Goal: Task Accomplishment & Management: Manage account settings

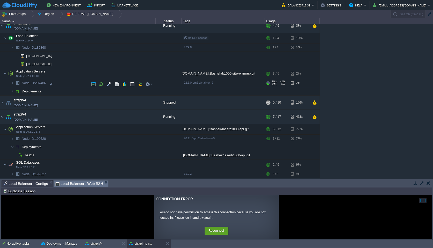
scroll to position [1, 11]
click at [352, 50] on div "admin-platforma-andrii [DOMAIN_NAME] Stopped + Add to Env Group RAM 0% CPU 0% 0…" at bounding box center [216, 101] width 433 height 154
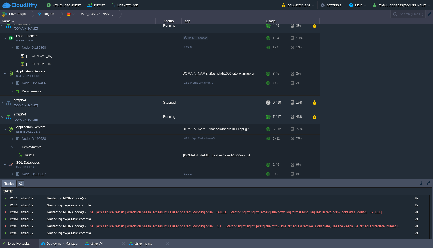
click at [357, 66] on div "admin-platforma-andrii [DOMAIN_NAME] Stopped + Add to Env Group RAM 0% CPU 0% 0…" at bounding box center [216, 101] width 433 height 154
click at [2, 117] on img at bounding box center [2, 117] width 4 height 14
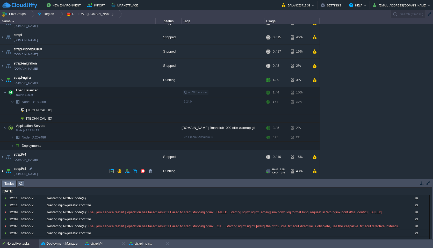
click at [3, 171] on img at bounding box center [2, 171] width 4 height 14
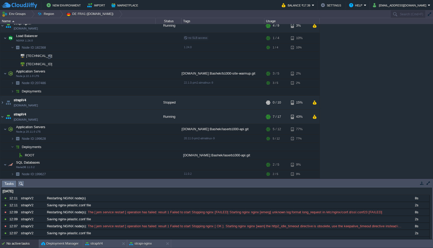
scroll to position [0, 0]
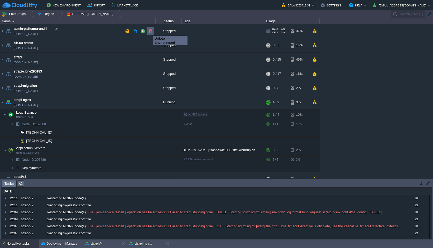
click at [150, 31] on button "button" at bounding box center [150, 31] width 5 height 5
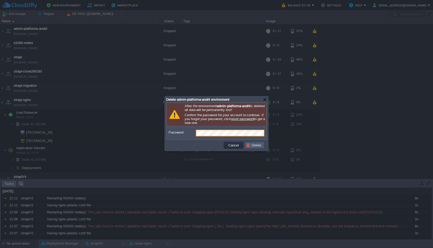
click at [254, 144] on button "Delete" at bounding box center [254, 145] width 17 height 5
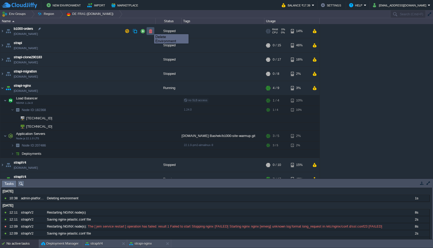
click at [150, 29] on button "button" at bounding box center [150, 31] width 5 height 5
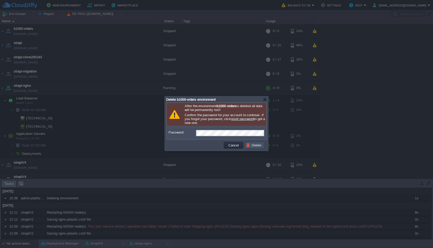
click at [252, 145] on button "Delete" at bounding box center [254, 145] width 17 height 5
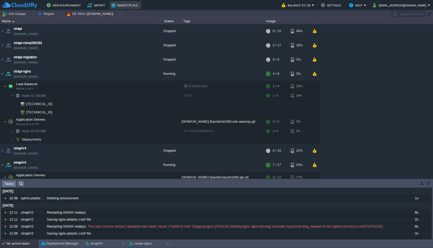
scroll to position [48, 0]
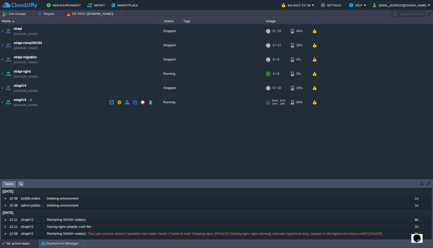
click at [137, 140] on div "strapi [DOMAIN_NAME] Stopped + Add to Env Group RAM 0% CPU 0% 0 / 15 46% strapi…" at bounding box center [216, 101] width 433 height 154
click at [2, 88] on img at bounding box center [2, 88] width 4 height 14
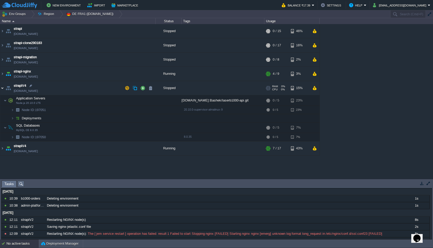
click at [2, 88] on img at bounding box center [2, 88] width 4 height 14
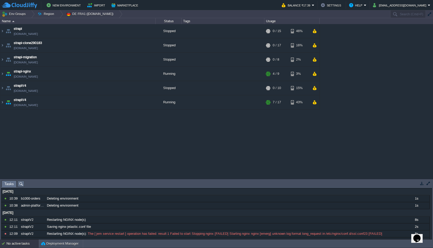
click at [22, 125] on div "strapi strapi.de-fra1.cloudjiffy.net Stopped + Add to Env Group RAM 0% CPU 0% 0…" at bounding box center [216, 101] width 433 height 154
click at [151, 32] on button "button" at bounding box center [150, 31] width 5 height 5
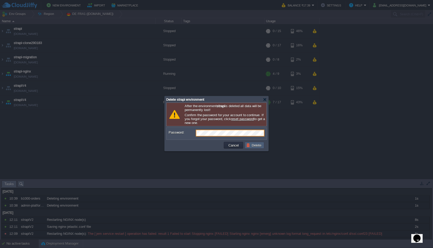
click at [257, 145] on button "Delete" at bounding box center [254, 145] width 17 height 5
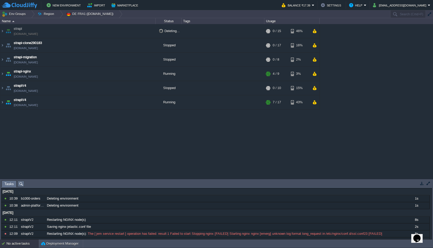
click at [136, 128] on div "strapi strapi.de-fra1.cloudjiffy.net Deleting... + Add to Env Group RAM 0% CPU …" at bounding box center [216, 101] width 433 height 154
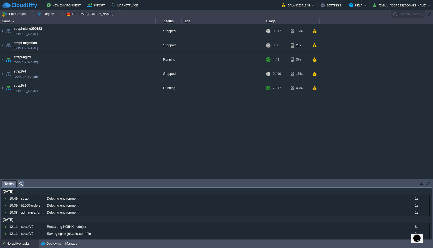
click at [139, 149] on div "strapi-clone290183 strapi-clone290183.de-fra1.cloudjiffy.net Stopped + Add to E…" at bounding box center [216, 101] width 433 height 154
click at [314, 32] on button "button" at bounding box center [314, 31] width 4 height 5
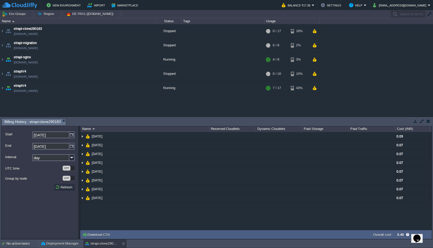
click at [118, 218] on div "NaN.00 16 Sep 2025 0.03 15 Sep 2025 0.07 14 Sep 2025 0.07 13 Sep 2025 0.07 12 S…" at bounding box center [255, 181] width 351 height 98
click at [428, 122] on button "button" at bounding box center [428, 121] width 4 height 5
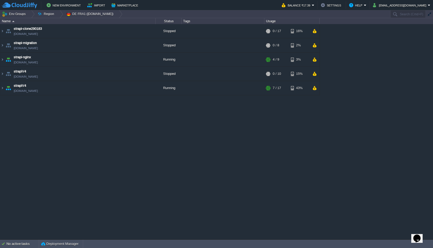
click at [331, 144] on div "strapi-clone290183 strapi-clone290183.de-fra1.cloudjiffy.net Stopped + Add to E…" at bounding box center [216, 131] width 433 height 215
click at [151, 30] on button "button" at bounding box center [150, 31] width 5 height 5
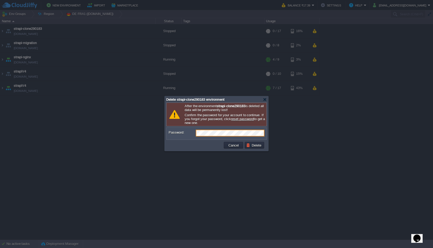
click at [195, 146] on td at bounding box center [194, 145] width 55 height 8
click at [256, 149] on td "Delete" at bounding box center [254, 145] width 19 height 7
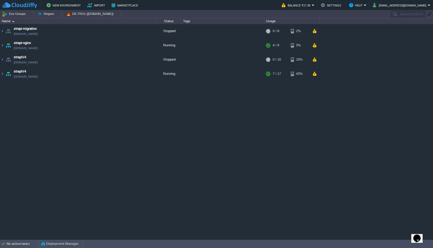
click at [179, 145] on div "strapi-migration strapi-migration.de-fra1.cloudjiffy.net Stopped + Add to Env G…" at bounding box center [216, 131] width 433 height 215
click at [152, 31] on button "button" at bounding box center [150, 31] width 5 height 5
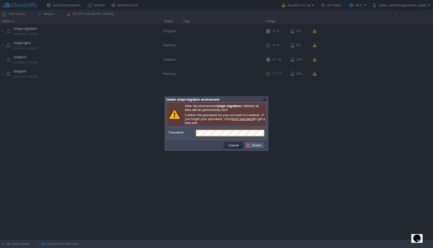
click at [252, 145] on button "Delete" at bounding box center [254, 145] width 17 height 5
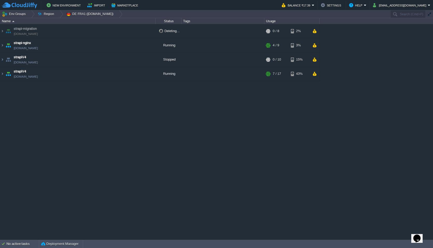
click at [173, 115] on div "strapi-migration strapi-migration.de-fra1.cloudjiffy.net Deleting... + Add to E…" at bounding box center [216, 131] width 433 height 215
click at [130, 113] on div "strapi-nginx strapiv2.de-fra1.cloudjiffy.net Running + Add to Env Group RAM 26%…" at bounding box center [216, 131] width 433 height 215
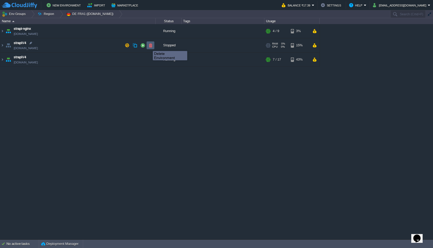
click at [149, 46] on button "button" at bounding box center [150, 45] width 5 height 5
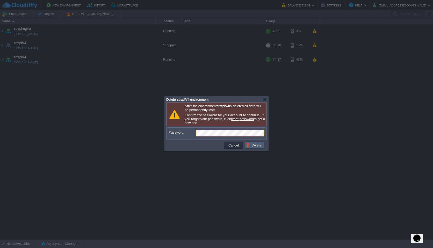
click at [255, 144] on button "Delete" at bounding box center [254, 145] width 17 height 5
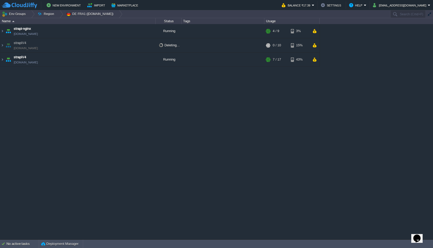
click at [135, 125] on div "strapi-nginx strapiv2.de-fra1.cloudjiffy.net Running + Add to Env Group RAM 26%…" at bounding box center [216, 131] width 433 height 215
click at [61, 121] on div "strapi-nginx strapiv2.de-fra1.cloudjiffy.net Running + Add to Env Group RAM 26%…" at bounding box center [216, 131] width 433 height 215
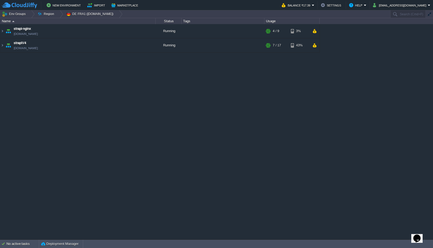
click at [61, 121] on div "strapi-nginx strapiv2.de-fra1.cloudjiffy.net Running + Add to Env Group RAM 26%…" at bounding box center [216, 131] width 433 height 215
click at [18, 93] on div "strapi-nginx strapiv2.de-fra1.cloudjiffy.net Running + Add to Env Group RAM 26%…" at bounding box center [216, 131] width 433 height 215
click at [2, 47] on img at bounding box center [2, 45] width 4 height 14
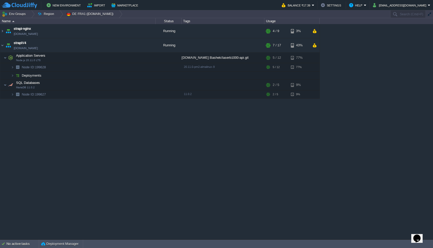
click at [80, 172] on div "strapi-nginx strapiv2.de-fra1.cloudjiffy.net Running + Add to Env Group RAM 26%…" at bounding box center [216, 131] width 433 height 215
click at [118, 144] on div "strapi-nginx strapiv2.de-fra1.cloudjiffy.net Running + Add to Env Group RAM 26%…" at bounding box center [216, 131] width 433 height 215
click at [86, 128] on div "strapi-nginx strapiv2.de-fra1.cloudjiffy.net Running + Add to Env Group RAM 26%…" at bounding box center [216, 131] width 433 height 215
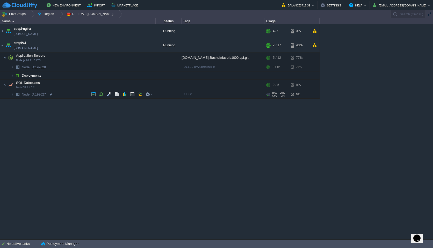
click at [86, 128] on div "strapi-nginx strapiv2.de-fra1.cloudjiffy.net Running + Add to Env Group RAM 26%…" at bounding box center [216, 131] width 433 height 215
click at [284, 187] on div "strapi-nginx strapiv2.de-fra1.cloudjiffy.net Running + Add to Env Group RAM 26%…" at bounding box center [216, 131] width 433 height 215
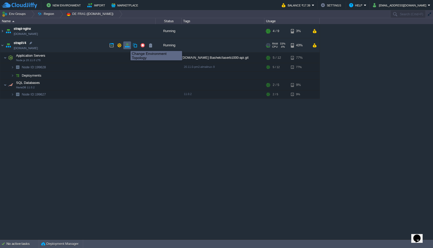
click at [127, 46] on button "button" at bounding box center [127, 45] width 5 height 5
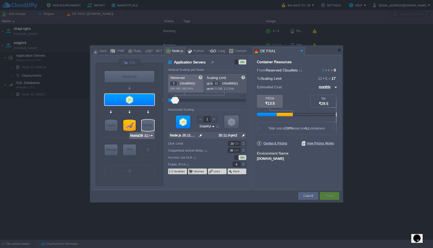
type input "Node.js 20.11.0 LTS"
click at [200, 190] on div "Cancel Apply Contact Us" at bounding box center [216, 196] width 249 height 12
click at [176, 170] on button "Variables" at bounding box center [179, 171] width 12 height 4
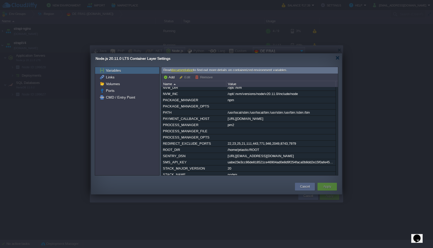
scroll to position [204, 0]
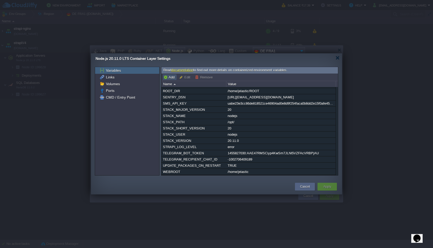
click at [166, 76] on button "Add" at bounding box center [169, 77] width 13 height 5
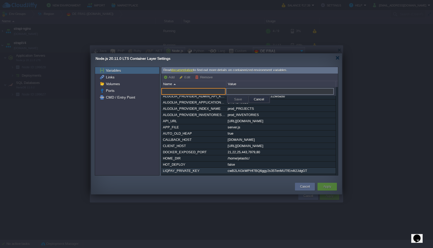
paste input "NEXT_PUBLIC_SITE_URL"
type input "NEXT_PUBLIC_SITE_URL"
click at [239, 90] on input "text" at bounding box center [280, 91] width 108 height 7
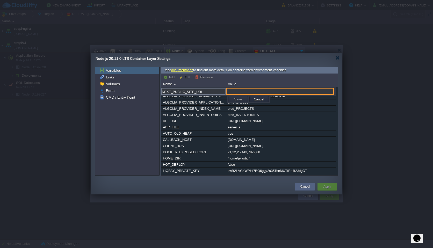
paste input "https://b1000.com.ua"
type input "https://b1000.com.ua"
click at [237, 100] on button "Save" at bounding box center [237, 99] width 11 height 5
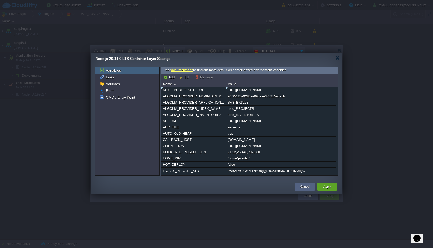
click at [268, 191] on td at bounding box center [193, 186] width 200 height 9
click at [327, 184] on button "Apply" at bounding box center [327, 186] width 8 height 5
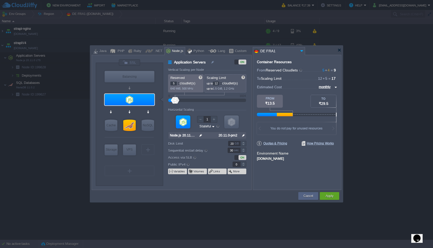
click at [272, 189] on div "Container Resources From Reserved Cloudlets 5 + 4 ... = 9 not added To Scaling …" at bounding box center [297, 122] width 88 height 135
click at [327, 195] on button "Apply" at bounding box center [329, 195] width 8 height 5
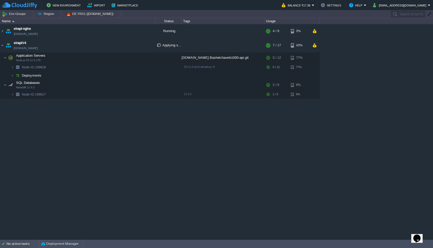
click at [244, 199] on div "strapi-nginx strapiv2.de-fra1.cloudjiffy.net Running + Add to Env Group RAM 26%…" at bounding box center [216, 131] width 433 height 215
click at [239, 165] on div "strapi-nginx strapiv2.de-fra1.cloudjiffy.net Running + Add to Env Group RAM 26%…" at bounding box center [216, 131] width 433 height 215
click at [252, 150] on div "strapi-nginx strapiv2.de-fra1.cloudjiffy.net Running + Add to Env Group RAM 26%…" at bounding box center [216, 131] width 433 height 215
click at [297, 136] on div "strapi-nginx strapiv2.de-fra1.cloudjiffy.net Running + Add to Env Group RAM 26%…" at bounding box center [216, 131] width 433 height 215
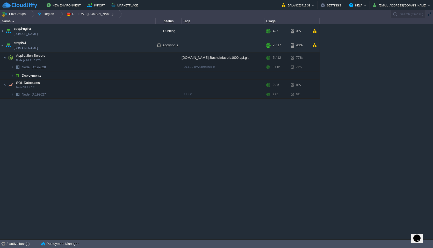
click at [346, 98] on div "strapi-nginx strapiv2.de-fra1.cloudjiffy.net Running + Add to Env Group RAM 26%…" at bounding box center [216, 131] width 433 height 215
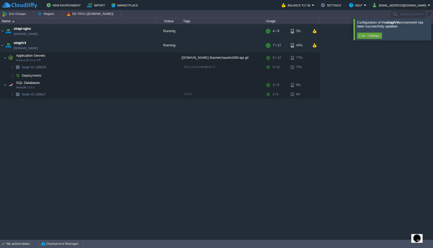
click at [432, 28] on div at bounding box center [439, 29] width 0 height 21
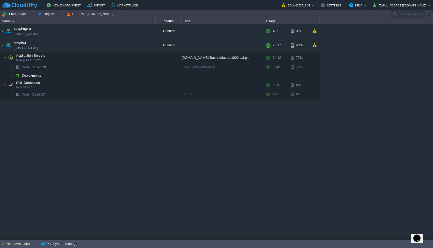
click at [125, 166] on div "strapi-nginx strapiv2.de-fra1.cloudjiffy.net Running + Add to Env Group RAM 26%…" at bounding box center [216, 131] width 433 height 215
click at [102, 66] on button "button" at bounding box center [101, 67] width 5 height 5
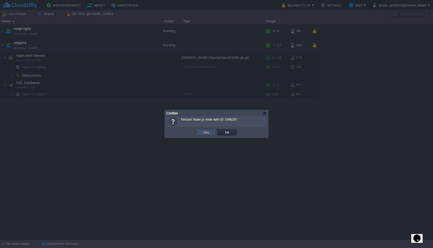
click at [209, 134] on button "Yes" at bounding box center [206, 132] width 9 height 5
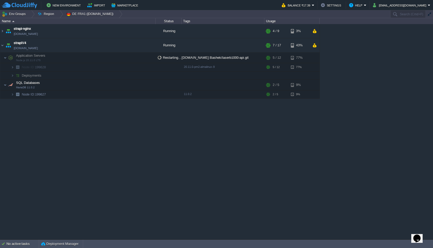
click at [155, 122] on div "strapi-nginx strapiv2.de-fra1.cloudjiffy.net Running + Add to Env Group RAM 26%…" at bounding box center [216, 131] width 433 height 215
